Goal: Information Seeking & Learning: Learn about a topic

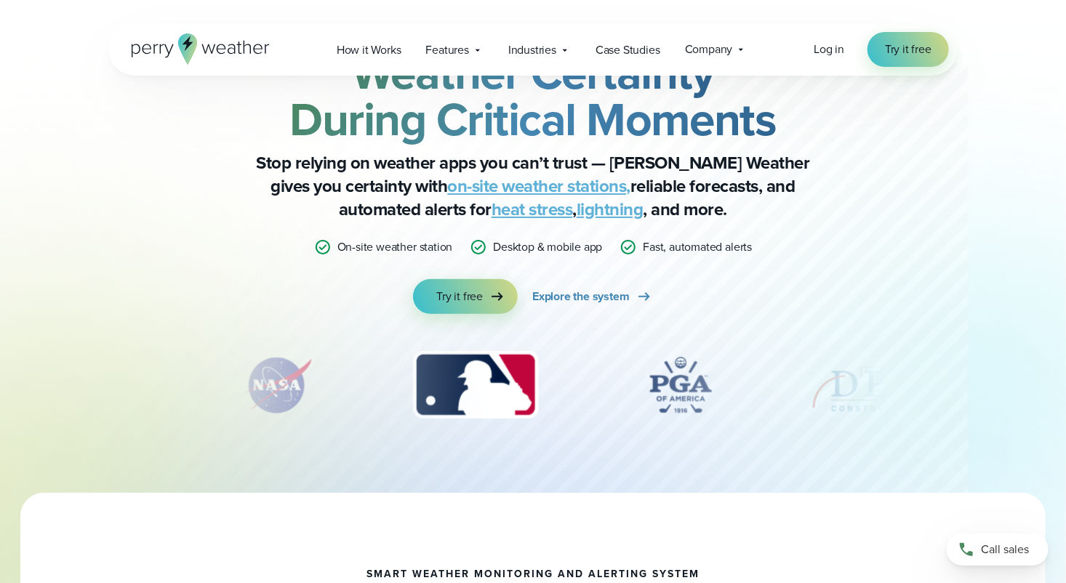
scroll to position [145, 0]
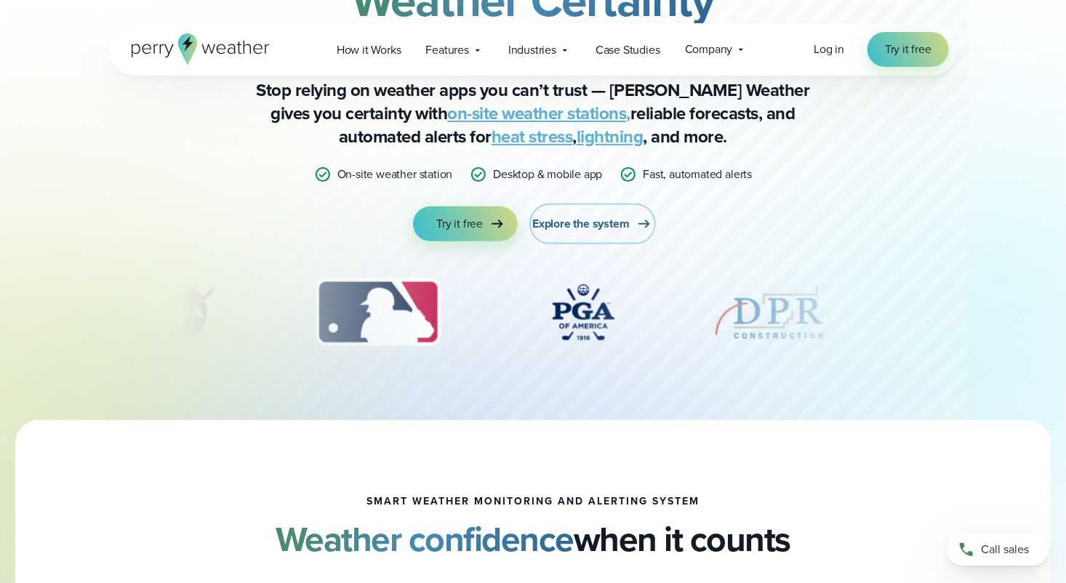
click at [600, 220] on span "Explore the system" at bounding box center [581, 223] width 97 height 17
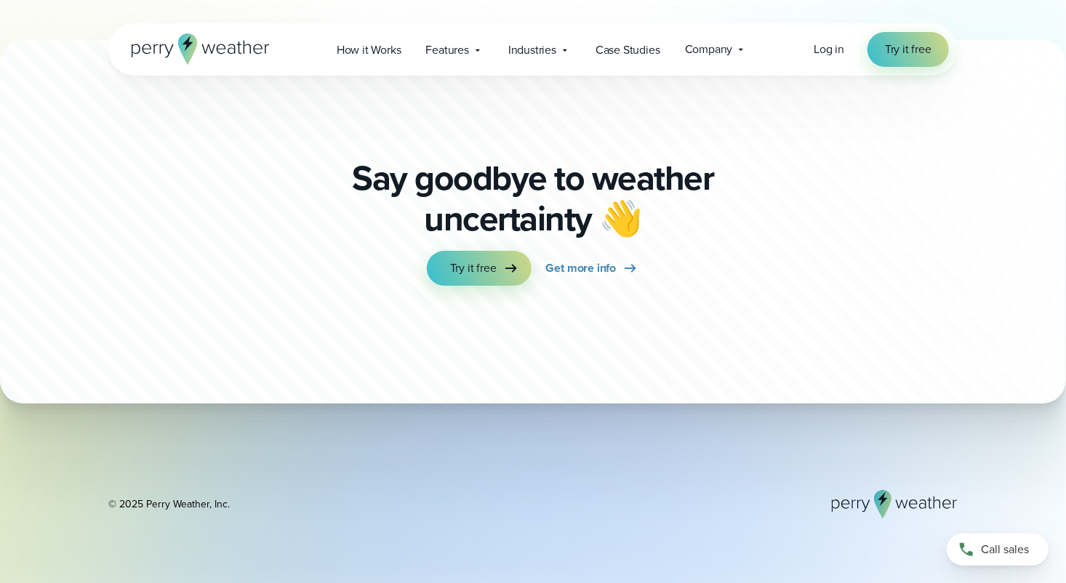
scroll to position [5139, 0]
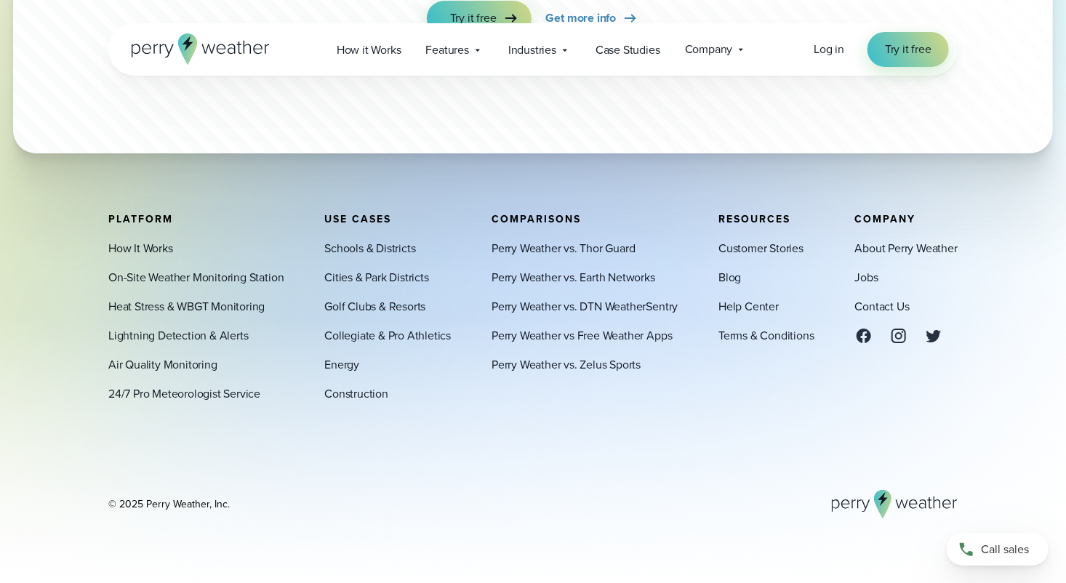
click at [359, 451] on div "Platform How It Works On-Site Weather Monitoring Station Heat Stress & WBGT Mon…" at bounding box center [533, 367] width 850 height 306
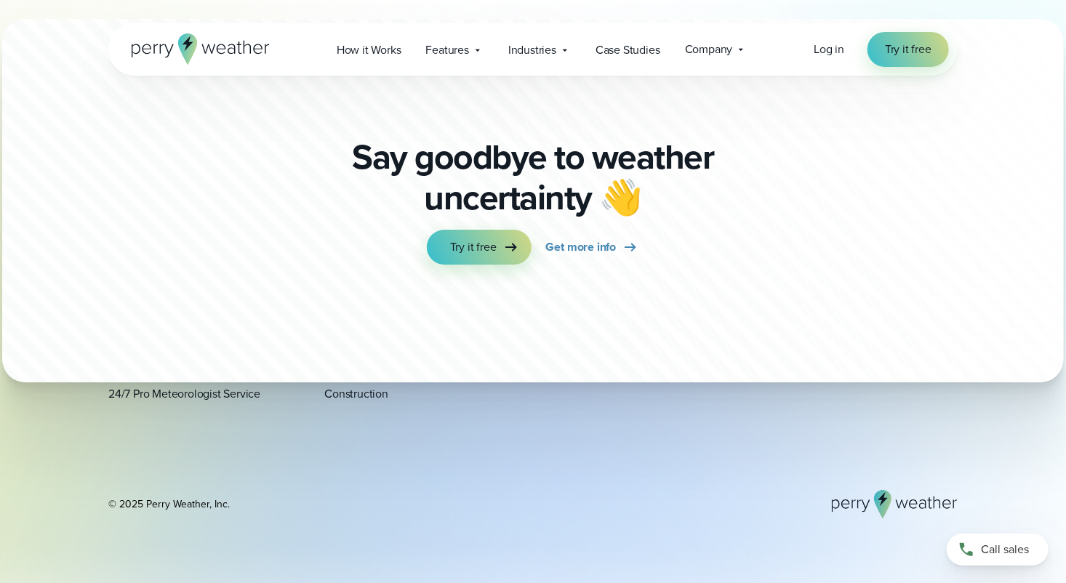
scroll to position [4848, 0]
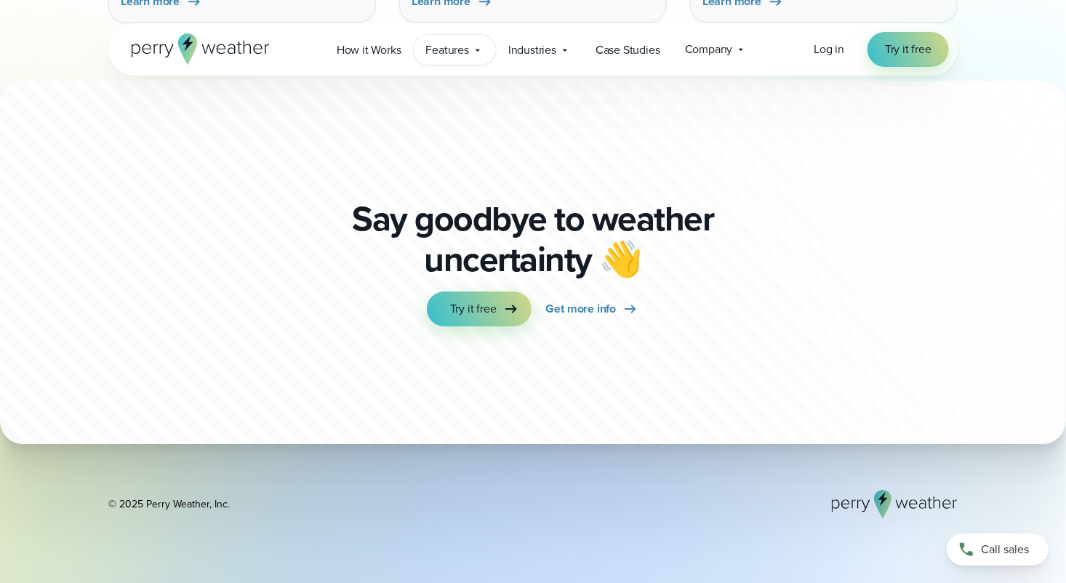
click at [469, 48] on span "Features" at bounding box center [447, 49] width 43 height 17
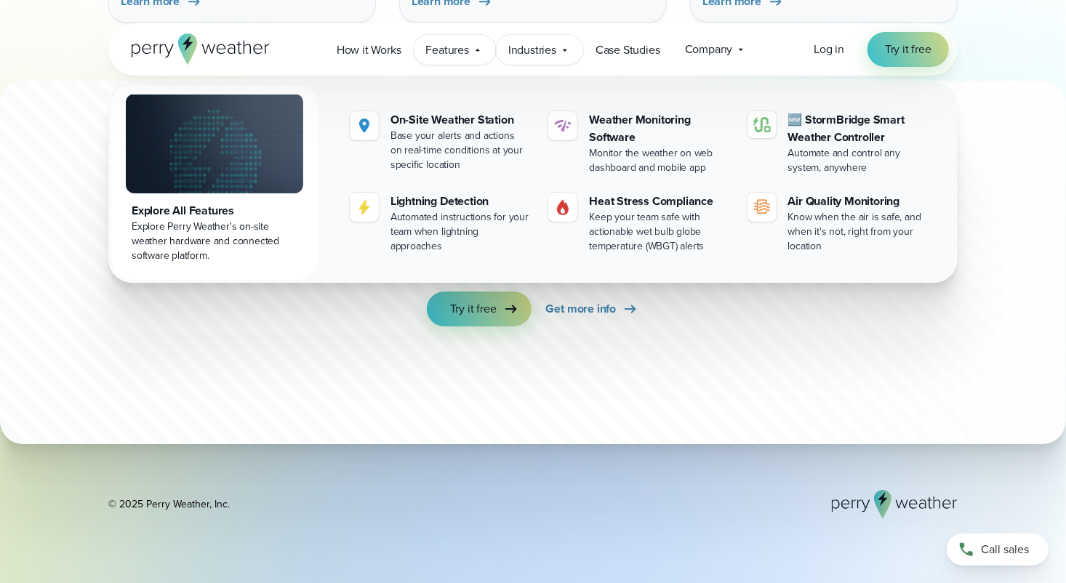
click at [551, 50] on span "Industries" at bounding box center [533, 49] width 48 height 17
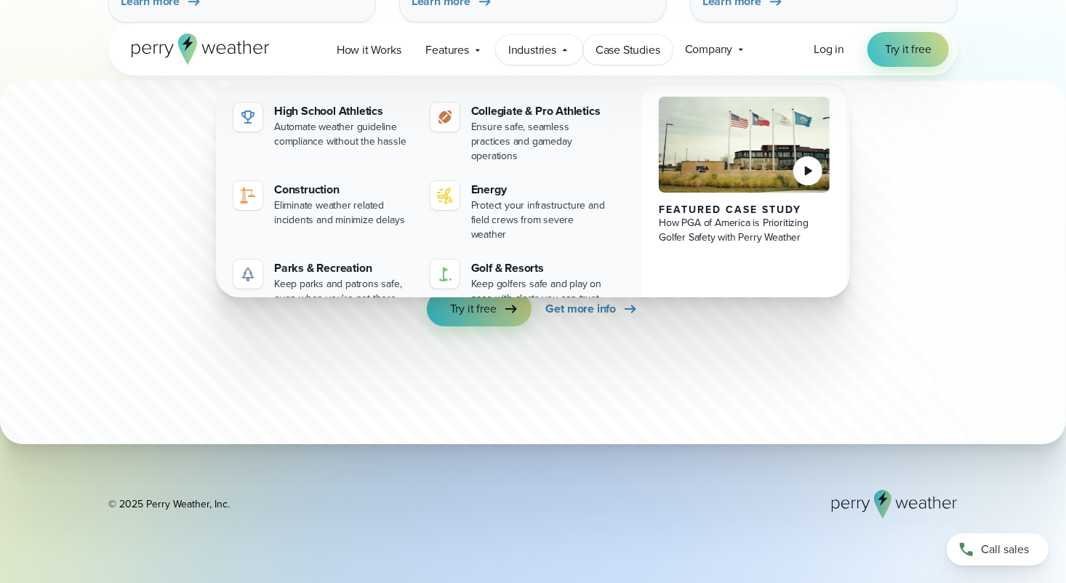
click at [639, 55] on span "Case Studies" at bounding box center [628, 49] width 65 height 17
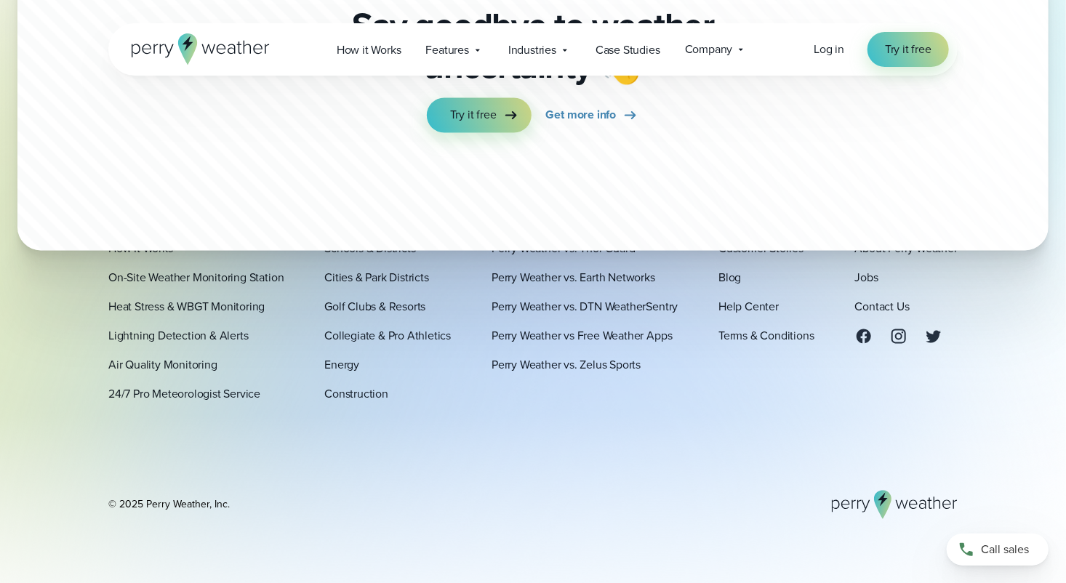
scroll to position [3927, 0]
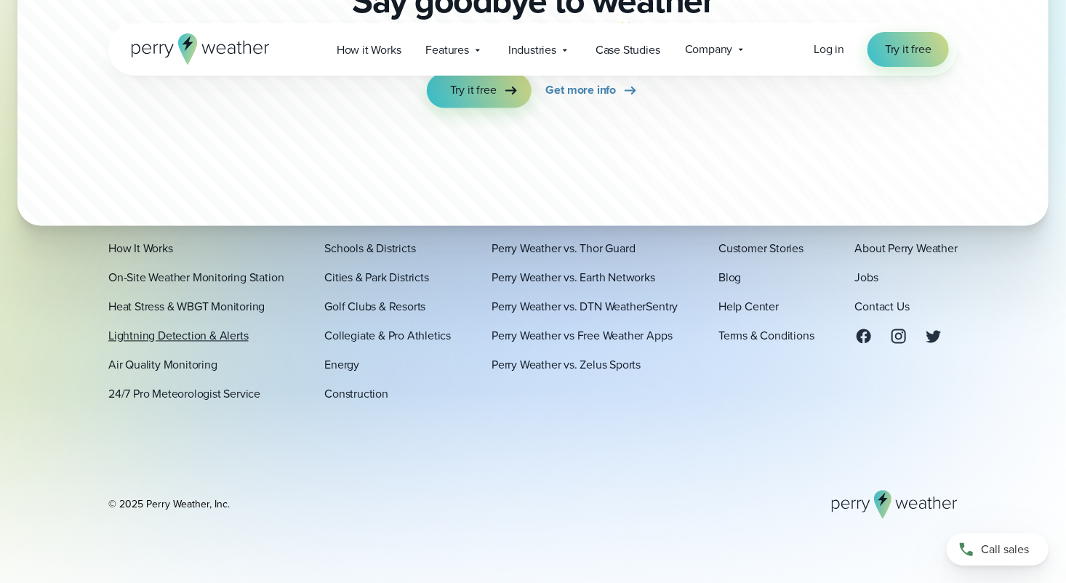
click at [167, 341] on link "Lightning Detection & Alerts" at bounding box center [178, 335] width 140 height 17
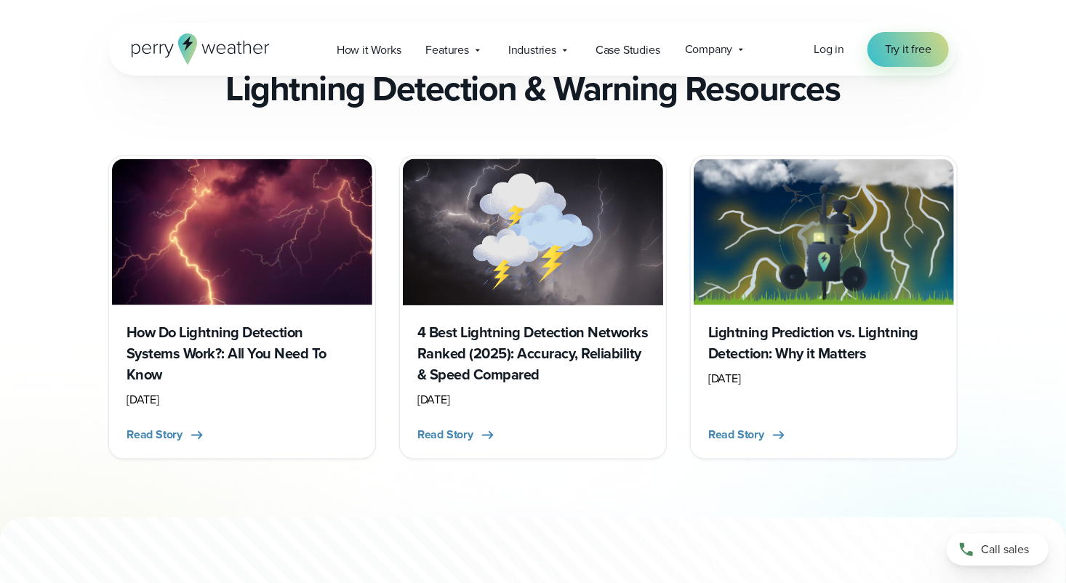
scroll to position [3444, 0]
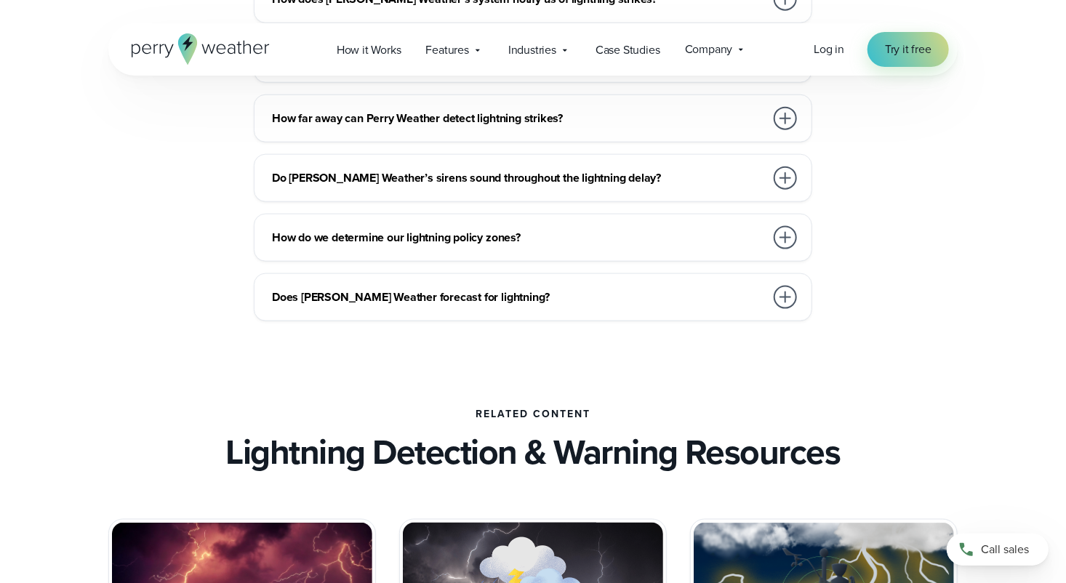
click at [199, 47] on icon at bounding box center [201, 48] width 138 height 31
